Goal: Transaction & Acquisition: Purchase product/service

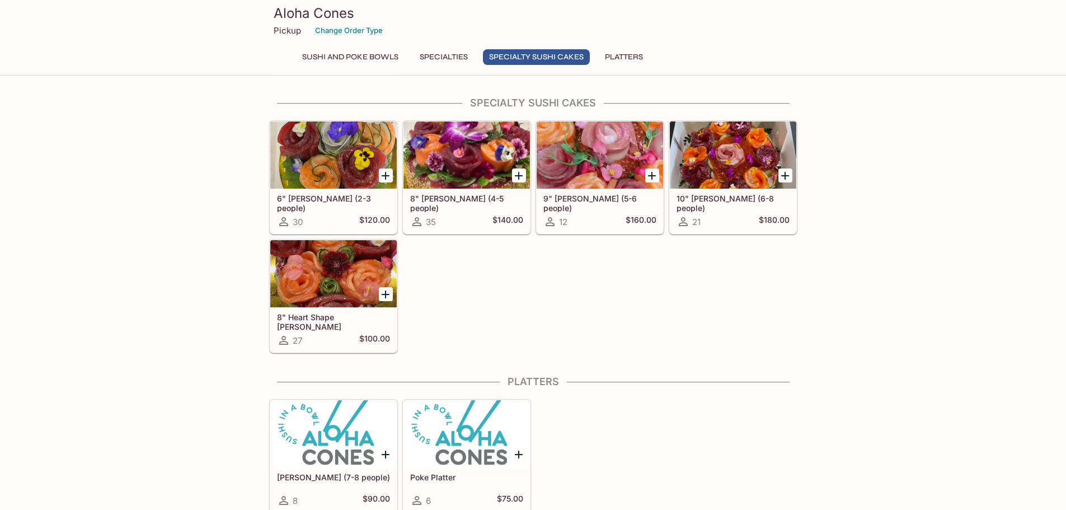
scroll to position [620, 0]
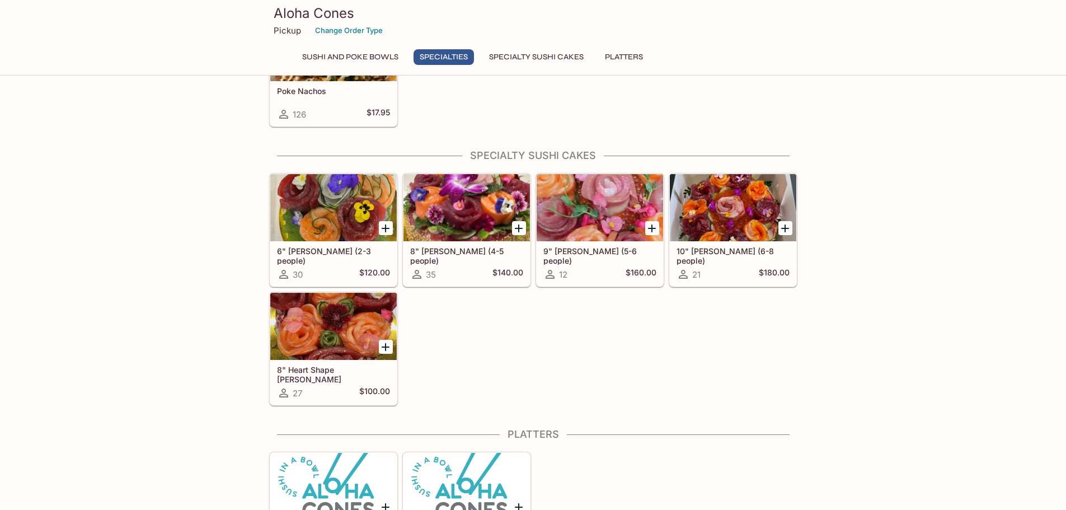
click at [322, 319] on div at bounding box center [333, 326] width 126 height 67
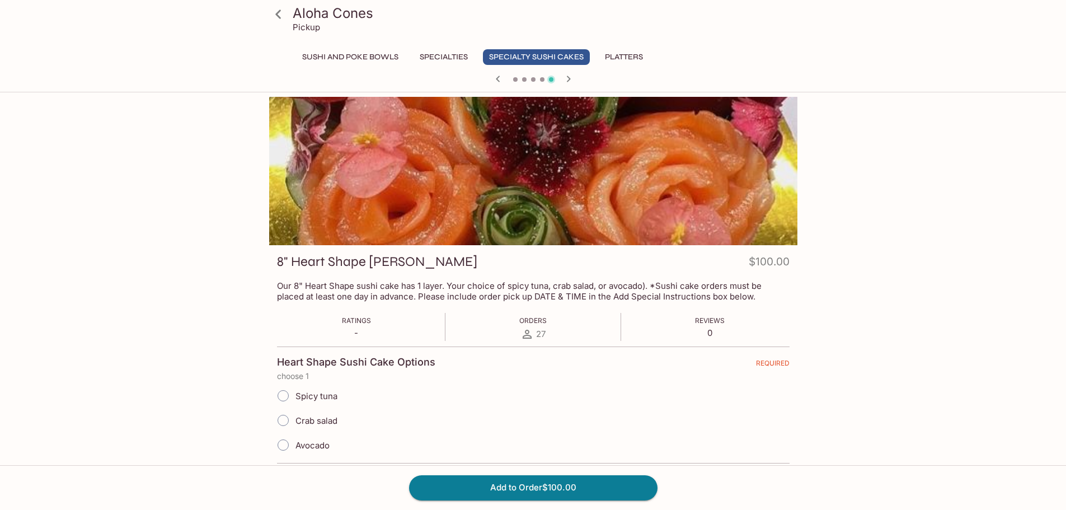
click at [706, 191] on div at bounding box center [533, 171] width 528 height 148
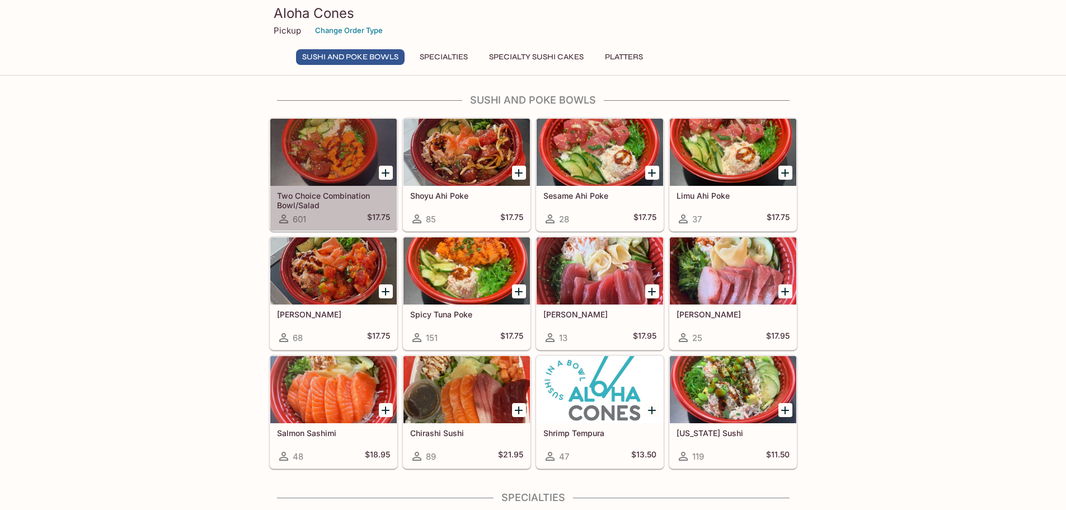
click at [375, 129] on div at bounding box center [333, 152] width 126 height 67
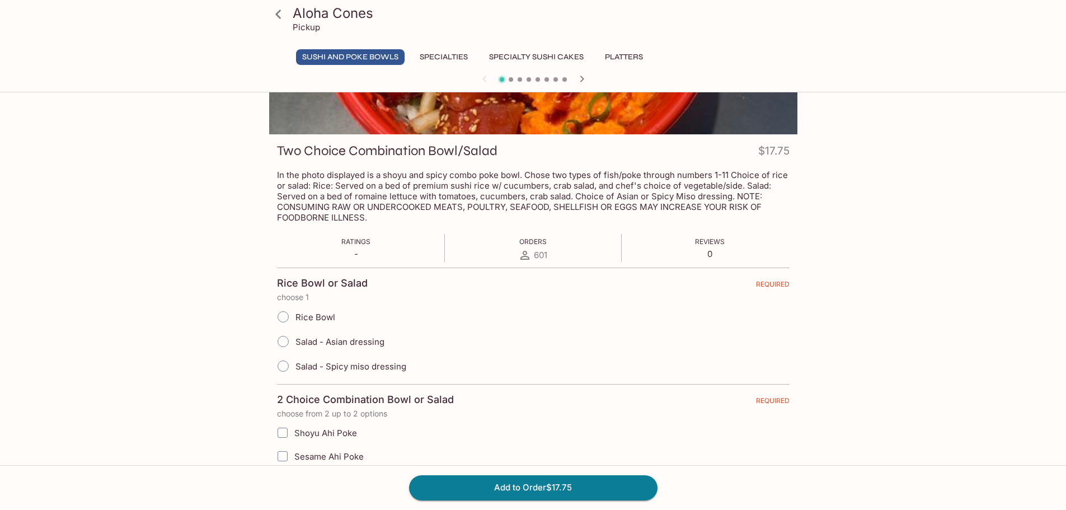
scroll to position [112, 0]
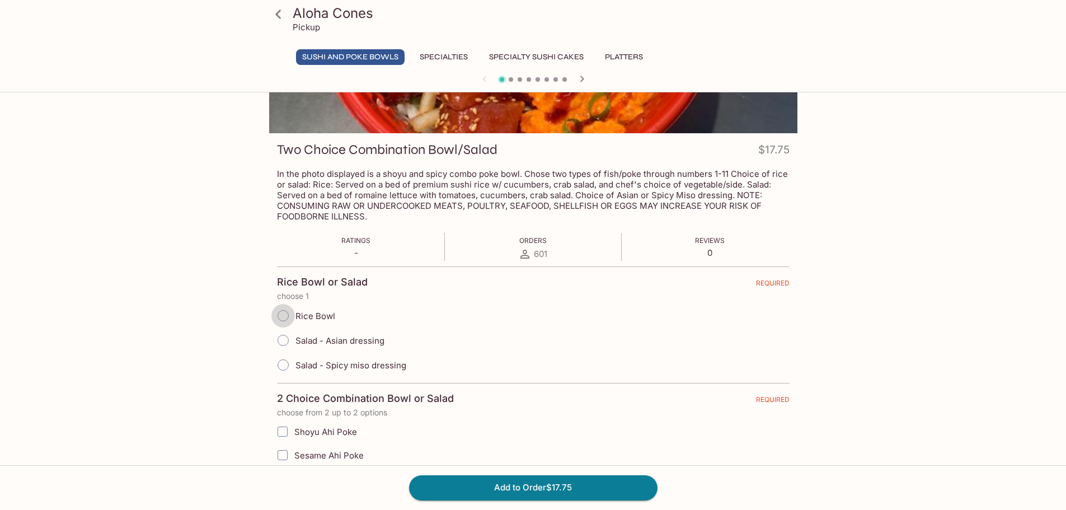
click at [282, 311] on input "Rice Bowl" at bounding box center [282, 315] width 23 height 23
radio input "true"
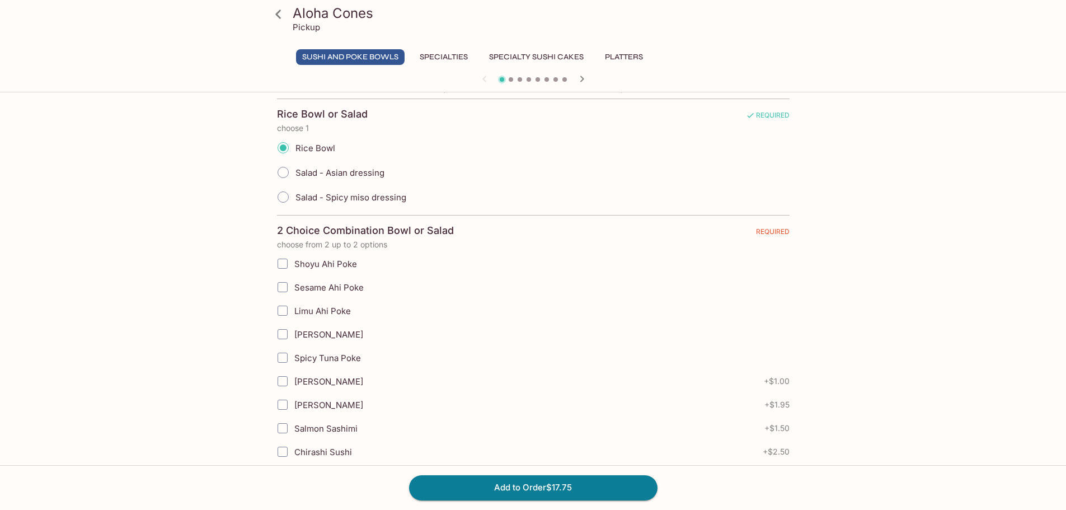
scroll to position [336, 0]
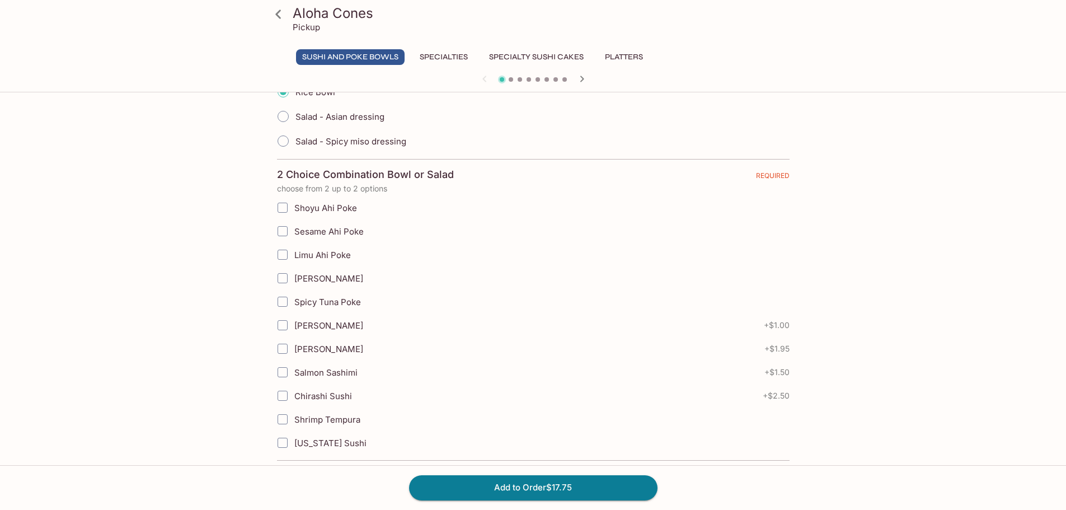
click at [284, 304] on input "Spicy Tuna Poke" at bounding box center [282, 301] width 22 height 22
checkbox input "true"
click at [286, 275] on input "[PERSON_NAME]" at bounding box center [282, 278] width 22 height 22
checkbox input "true"
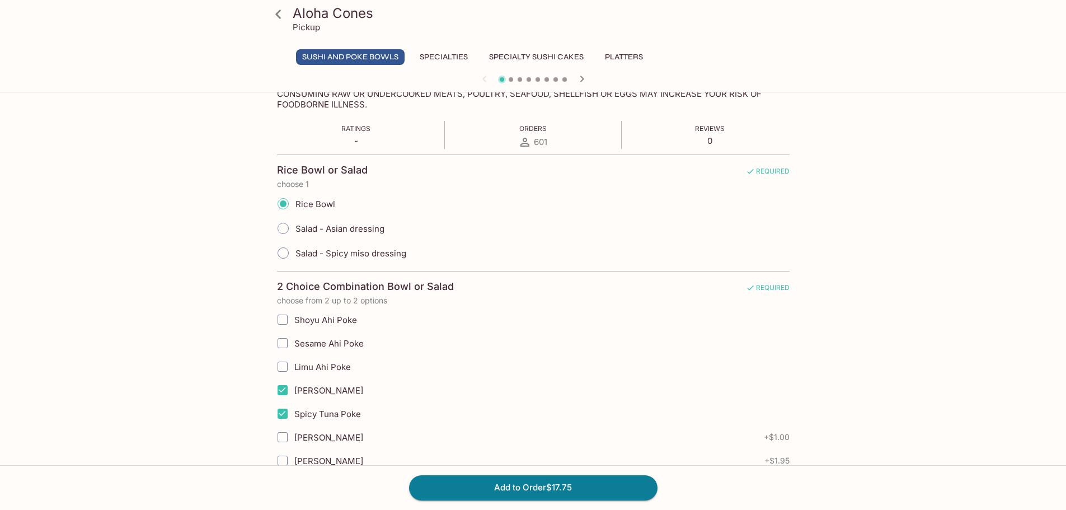
scroll to position [0, 0]
